Goal: Task Accomplishment & Management: Manage account settings

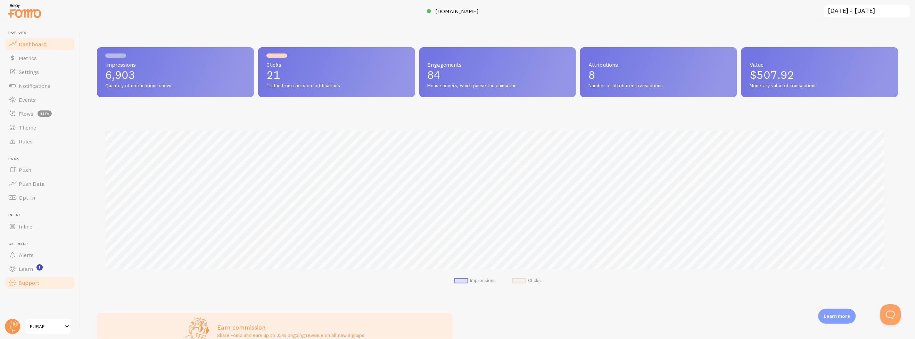
click at [35, 284] on span "Support" at bounding box center [29, 282] width 20 height 7
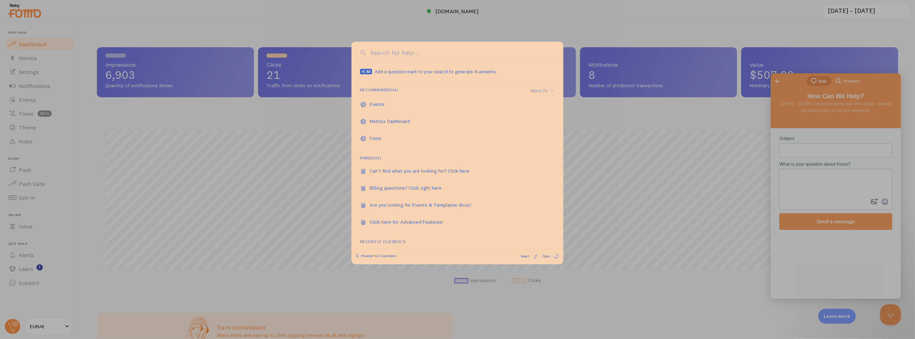
click at [136, 283] on div at bounding box center [457, 169] width 915 height 339
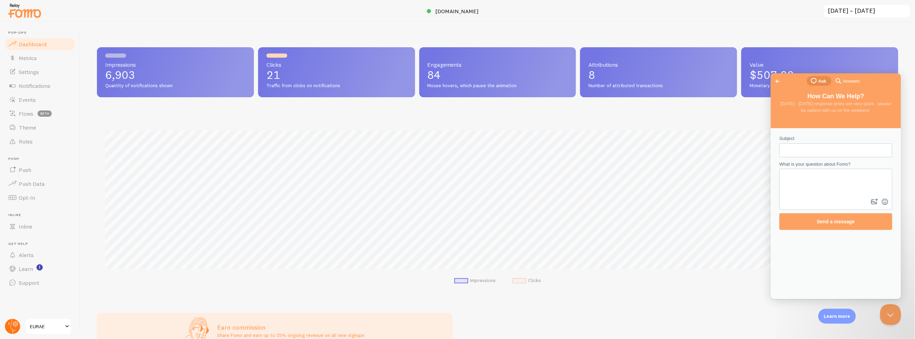
click at [13, 323] on circle at bounding box center [12, 326] width 15 height 15
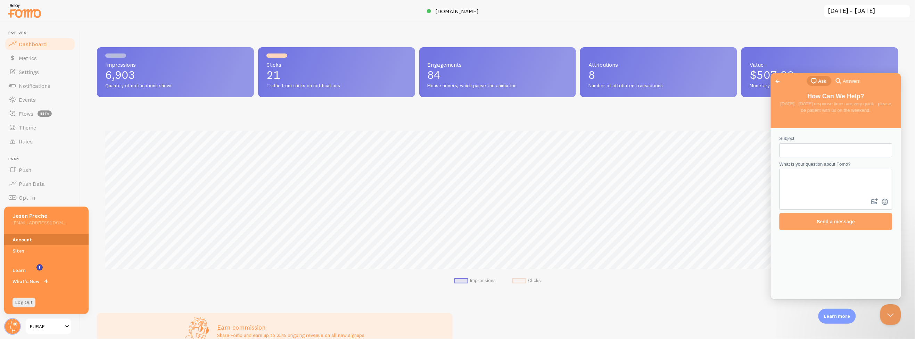
click at [17, 242] on link "Account" at bounding box center [46, 239] width 84 height 11
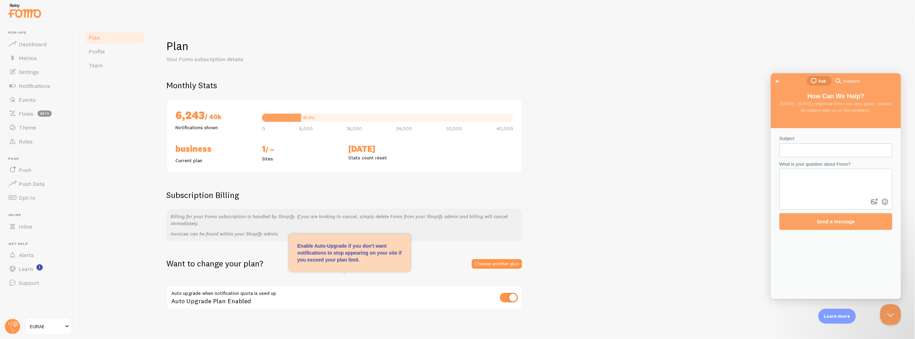
click at [504, 297] on input "checkbox" at bounding box center [509, 298] width 18 height 10
checkbox input "false"
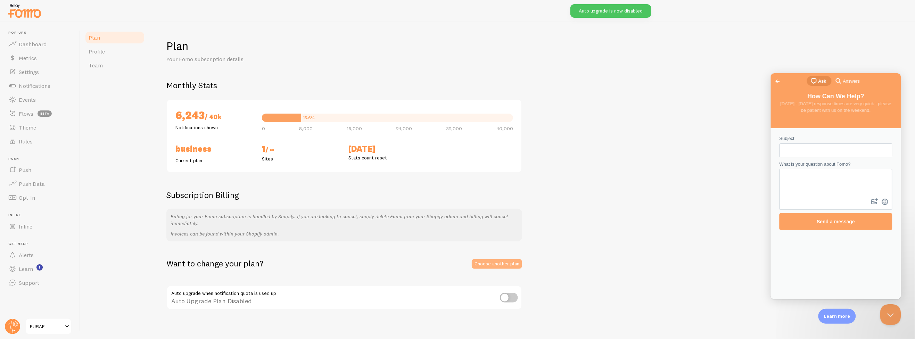
click at [498, 265] on link "Choose another plan" at bounding box center [497, 264] width 50 height 10
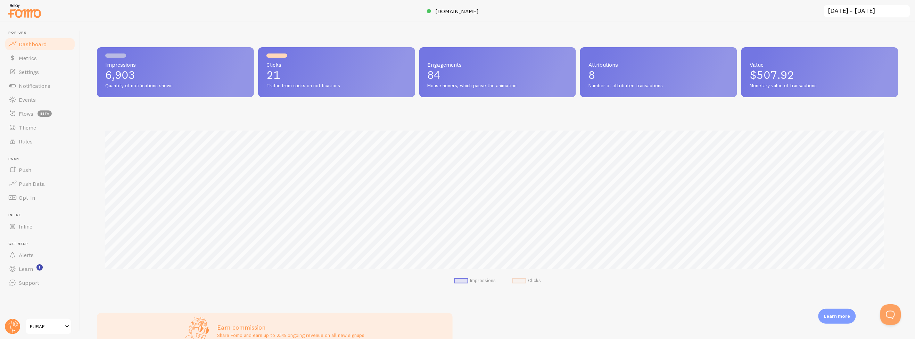
scroll to position [182, 796]
click at [12, 322] on circle at bounding box center [12, 326] width 15 height 15
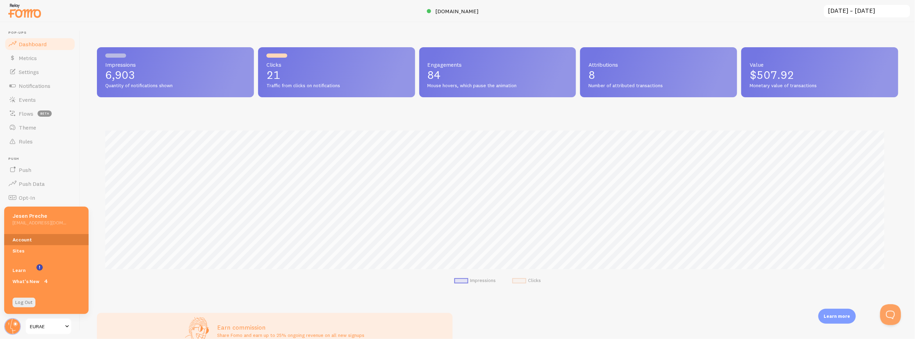
click at [22, 239] on link "Account" at bounding box center [46, 239] width 84 height 11
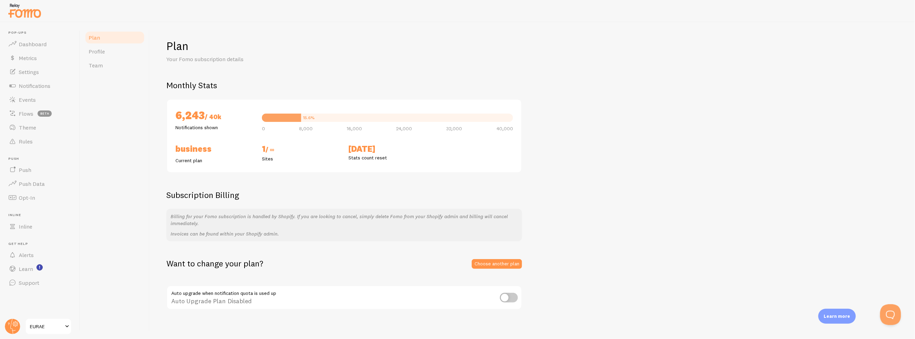
click at [478, 258] on div "Want to change your plan? Choose another plan" at bounding box center [344, 263] width 356 height 11
click at [480, 261] on link "Choose another plan" at bounding box center [497, 264] width 50 height 10
